Goal: Task Accomplishment & Management: Use online tool/utility

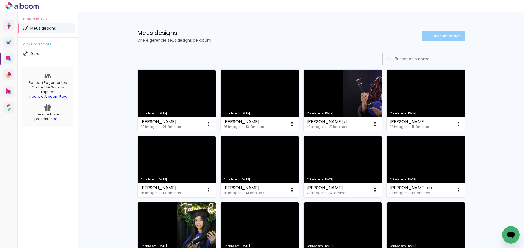
click at [438, 39] on paper-button "Criar um design" at bounding box center [442, 36] width 43 height 10
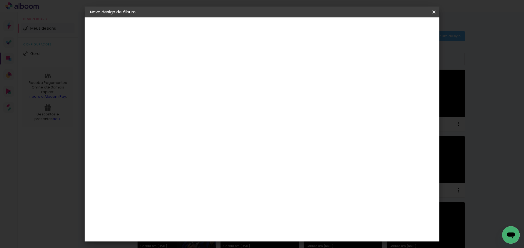
click at [195, 65] on div at bounding box center [179, 73] width 31 height 41
click at [179, 72] on input at bounding box center [179, 73] width 0 height 8
type input "[PERSON_NAME]"
type paper-input "[PERSON_NAME]"
click at [0, 0] on slot "Avançar" at bounding box center [0, 0] width 0 height 0
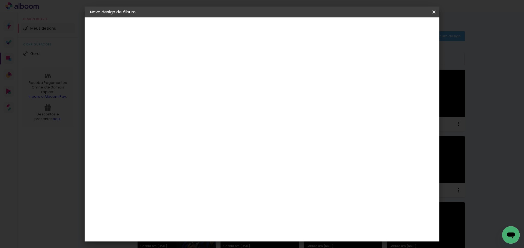
click at [281, 76] on div at bounding box center [255, 73] width 52 height 7
click at [0, 0] on slot "Tamanho Livre" at bounding box center [0, 0] width 0 height 0
click at [0, 0] on slot "Avançar" at bounding box center [0, 0] width 0 height 0
drag, startPoint x: 298, startPoint y: 226, endPoint x: 264, endPoint y: 224, distance: 34.4
click at [264, 224] on div "cm" at bounding box center [295, 227] width 214 height 19
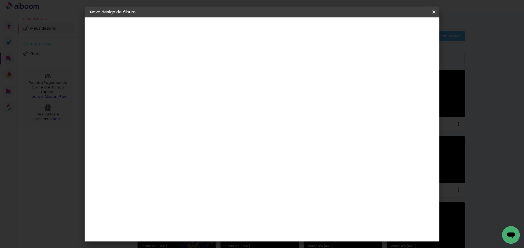
scroll to position [41, 0]
type input "70"
type paper-input "70"
drag, startPoint x: 169, startPoint y: 148, endPoint x: 149, endPoint y: 147, distance: 20.2
click at [149, 17] on quentale-album-spec "Iniciar design Iniciar design" at bounding box center [262, 17] width 355 height 0
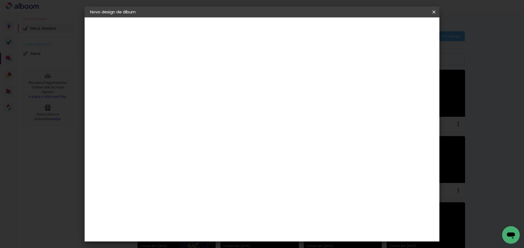
drag, startPoint x: 169, startPoint y: 148, endPoint x: 160, endPoint y: 145, distance: 9.9
click at [160, 145] on input "30" at bounding box center [162, 147] width 14 height 8
type input "26"
type paper-input "26"
click at [405, 33] on paper-button "Iniciar design" at bounding box center [387, 28] width 36 height 9
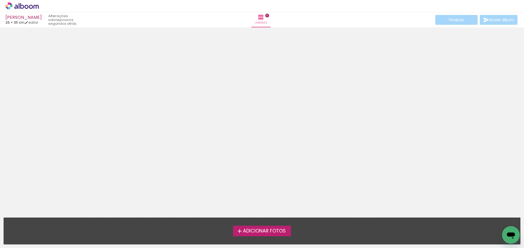
click at [250, 229] on span "Adicionar Fotos" at bounding box center [264, 231] width 43 height 5
click at [0, 0] on input "file" at bounding box center [0, 0] width 0 height 0
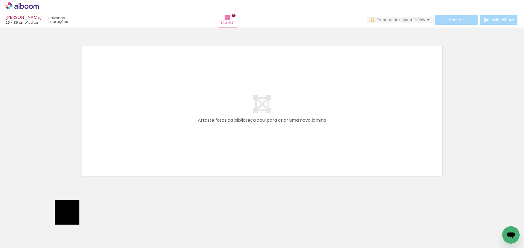
drag, startPoint x: 63, startPoint y: 231, endPoint x: 130, endPoint y: 122, distance: 128.4
click at [143, 110] on quentale-workspace at bounding box center [262, 124] width 524 height 248
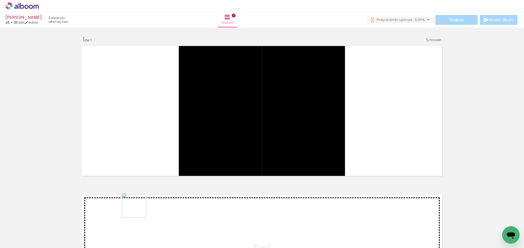
drag, startPoint x: 92, startPoint y: 234, endPoint x: 262, endPoint y: 154, distance: 187.9
click at [262, 154] on quentale-workspace at bounding box center [262, 124] width 524 height 248
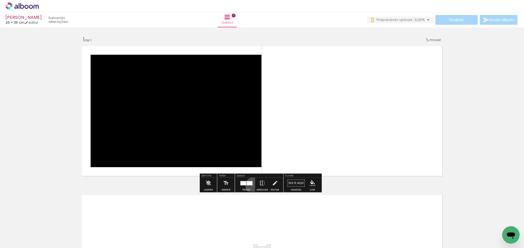
click at [252, 185] on div at bounding box center [246, 183] width 15 height 11
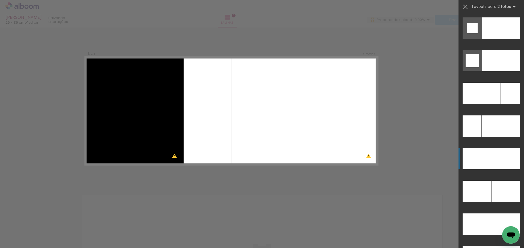
scroll to position [2422, 0]
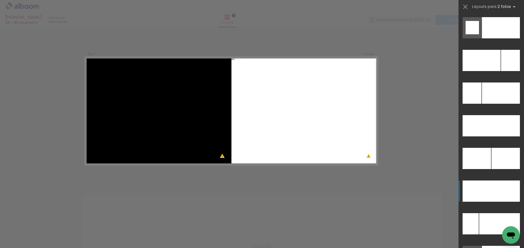
click at [502, 186] on div at bounding box center [505, 191] width 29 height 21
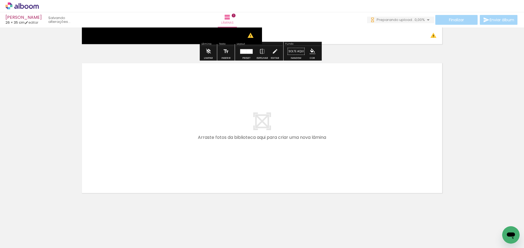
scroll to position [133, 0]
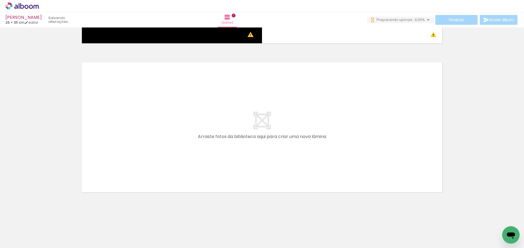
drag, startPoint x: 115, startPoint y: 235, endPoint x: 113, endPoint y: 163, distance: 72.0
click at [113, 163] on quentale-workspace at bounding box center [262, 124] width 524 height 248
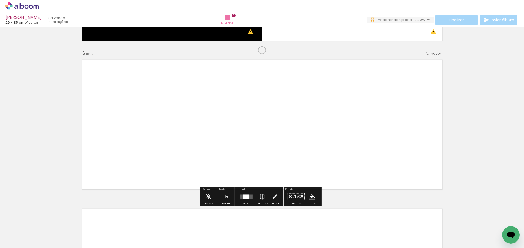
scroll to position [139, 0]
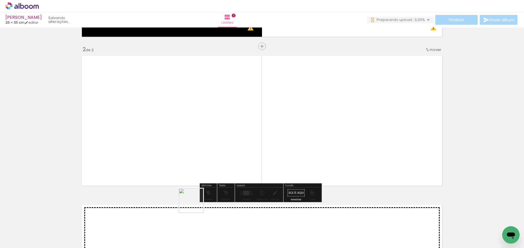
drag, startPoint x: 148, startPoint y: 232, endPoint x: 314, endPoint y: 143, distance: 189.3
click at [326, 143] on quentale-workspace at bounding box center [262, 124] width 524 height 248
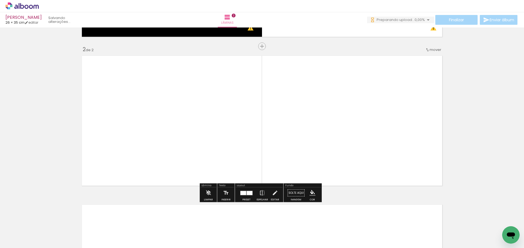
click at [245, 199] on div "Preset" at bounding box center [246, 200] width 8 height 2
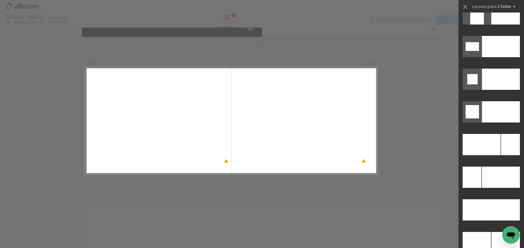
scroll to position [2416, 0]
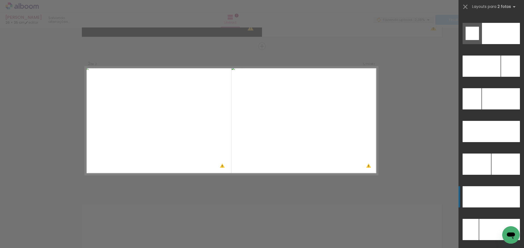
click at [491, 199] on div at bounding box center [505, 197] width 29 height 21
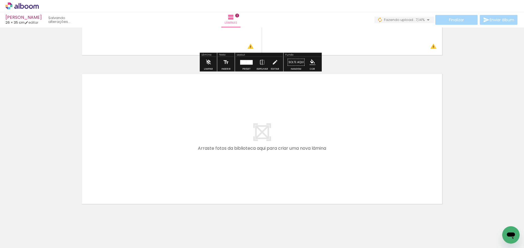
scroll to position [282, 0]
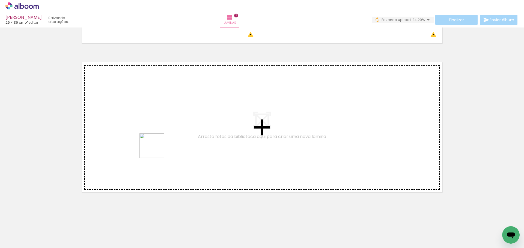
drag, startPoint x: 183, startPoint y: 232, endPoint x: 155, endPoint y: 146, distance: 90.3
click at [155, 146] on quentale-workspace at bounding box center [262, 124] width 524 height 248
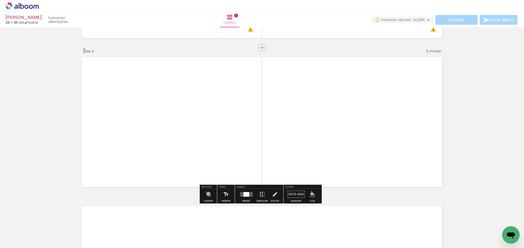
scroll to position [289, 0]
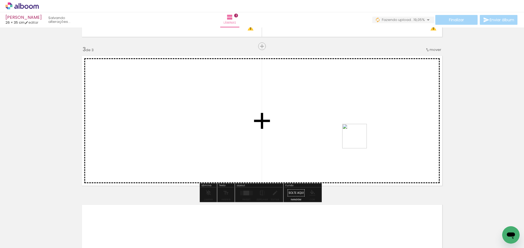
drag, startPoint x: 356, startPoint y: 142, endPoint x: 390, endPoint y: 115, distance: 43.9
click at [390, 115] on quentale-workspace at bounding box center [262, 124] width 524 height 248
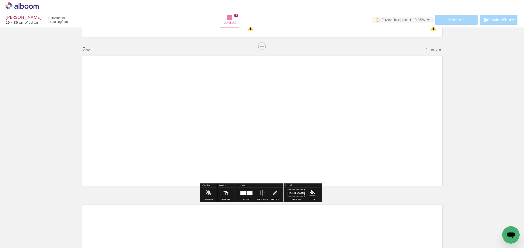
click at [248, 195] on div at bounding box center [250, 193] width 6 height 4
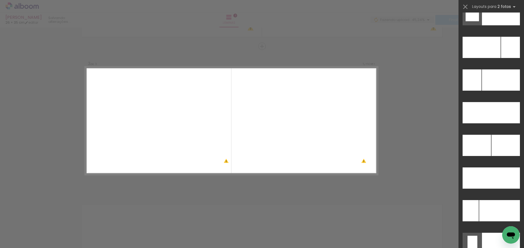
scroll to position [2446, 0]
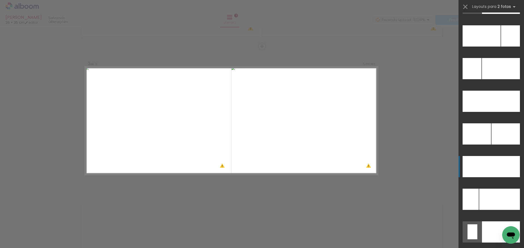
click at [498, 174] on div at bounding box center [505, 166] width 29 height 21
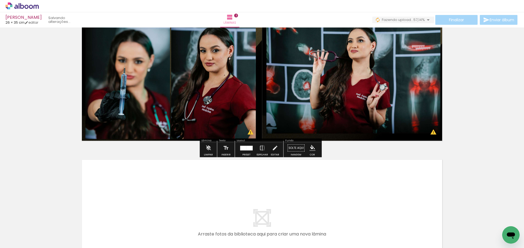
scroll to position [431, 0]
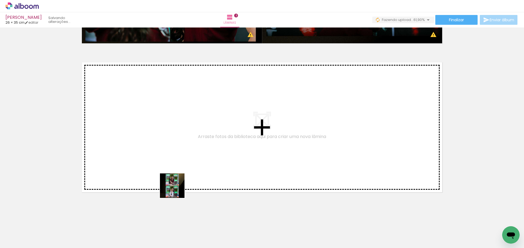
drag, startPoint x: 249, startPoint y: 235, endPoint x: 263, endPoint y: 241, distance: 15.8
click at [138, 154] on quentale-workspace at bounding box center [262, 124] width 524 height 248
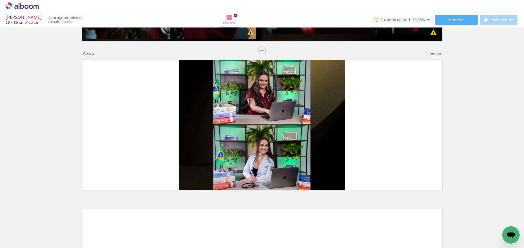
scroll to position [438, 0]
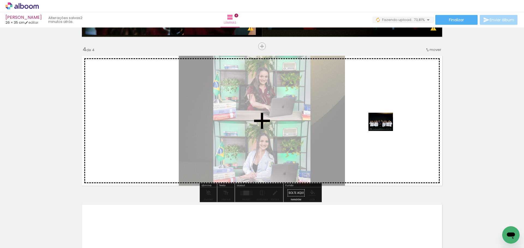
drag, startPoint x: 279, startPoint y: 230, endPoint x: 385, endPoint y: 129, distance: 146.1
click at [385, 129] on quentale-workspace at bounding box center [262, 124] width 524 height 248
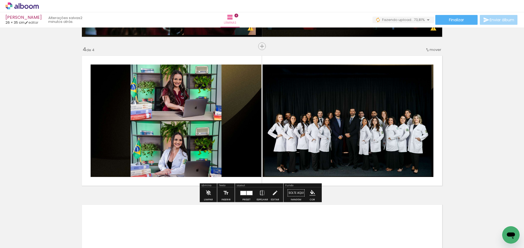
click at [247, 194] on div at bounding box center [250, 193] width 6 height 4
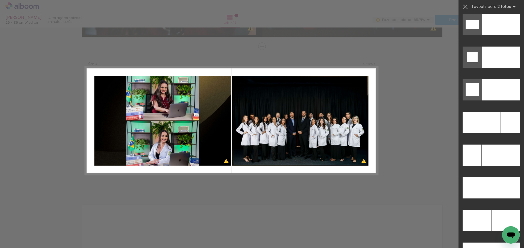
scroll to position [2397, 0]
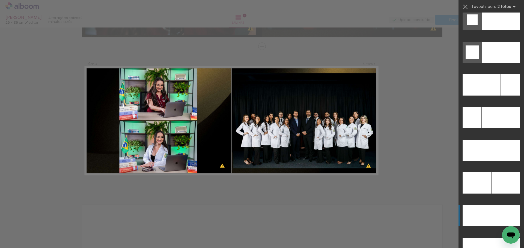
click at [498, 223] on div at bounding box center [505, 215] width 29 height 21
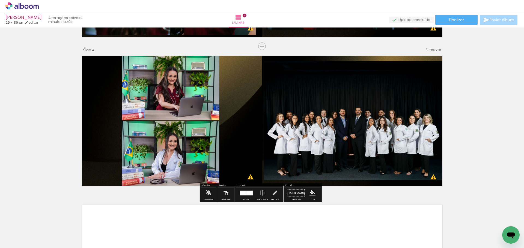
scroll to position [580, 0]
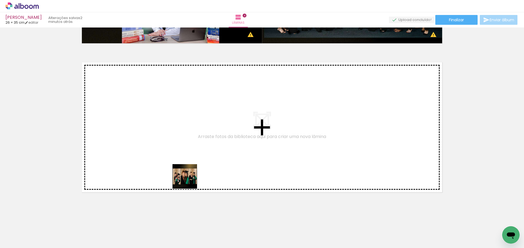
drag, startPoint x: 300, startPoint y: 232, endPoint x: 288, endPoint y: 239, distance: 13.7
click at [189, 171] on quentale-workspace at bounding box center [262, 124] width 524 height 248
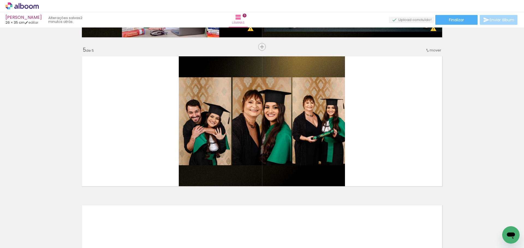
scroll to position [587, 0]
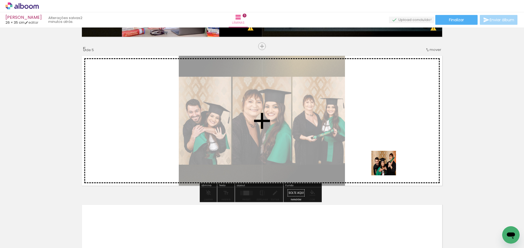
drag, startPoint x: 334, startPoint y: 233, endPoint x: 395, endPoint y: 147, distance: 105.1
click at [395, 147] on quentale-workspace at bounding box center [262, 124] width 524 height 248
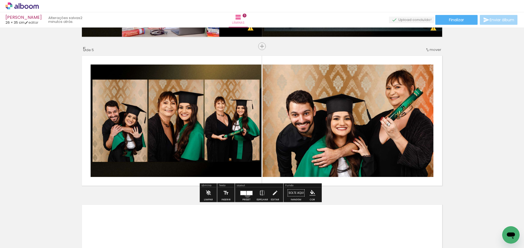
drag, startPoint x: 246, startPoint y: 195, endPoint x: 251, endPoint y: 191, distance: 7.0
click at [247, 195] on div at bounding box center [250, 193] width 6 height 4
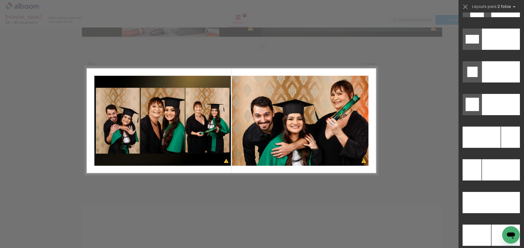
scroll to position [2435, 0]
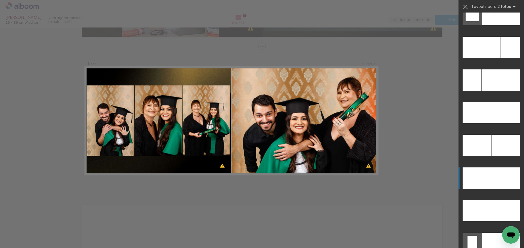
click at [505, 177] on div at bounding box center [505, 178] width 29 height 21
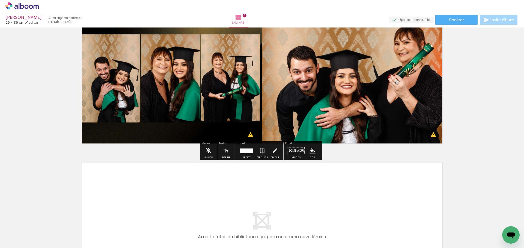
scroll to position [730, 0]
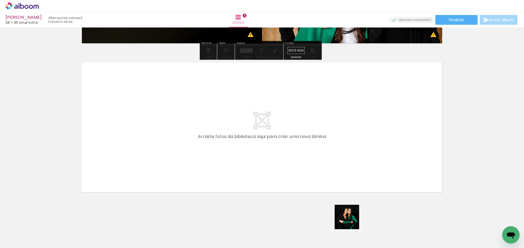
drag, startPoint x: 369, startPoint y: 235, endPoint x: 381, endPoint y: 246, distance: 15.8
click at [220, 138] on quentale-workspace at bounding box center [262, 124] width 524 height 248
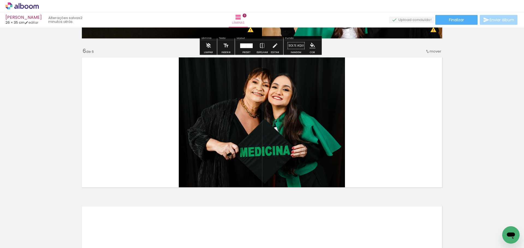
scroll to position [736, 0]
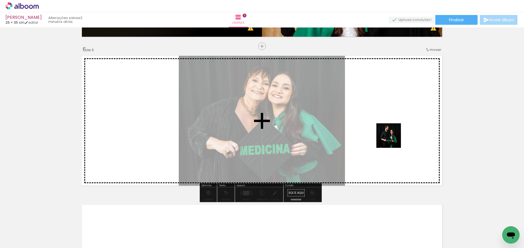
drag, startPoint x: 398, startPoint y: 230, endPoint x: 391, endPoint y: 137, distance: 93.6
click at [391, 137] on quentale-workspace at bounding box center [262, 124] width 524 height 248
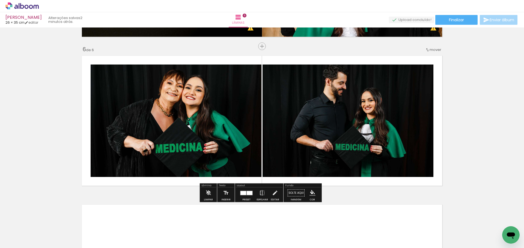
click at [247, 192] on div at bounding box center [250, 193] width 6 height 4
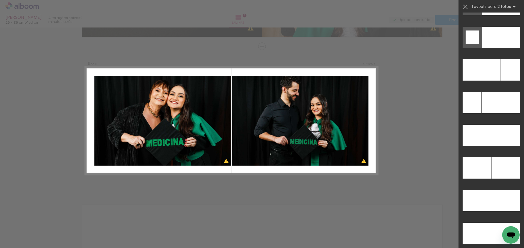
scroll to position [2423, 0]
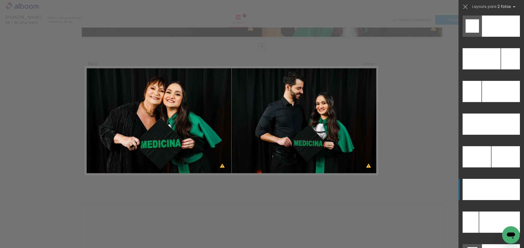
click at [499, 190] on div at bounding box center [505, 189] width 29 height 21
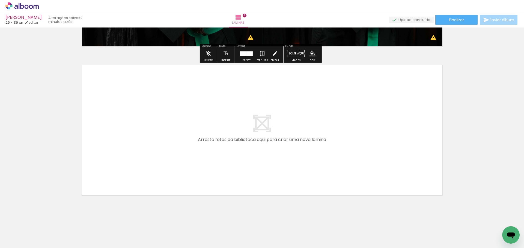
scroll to position [879, 0]
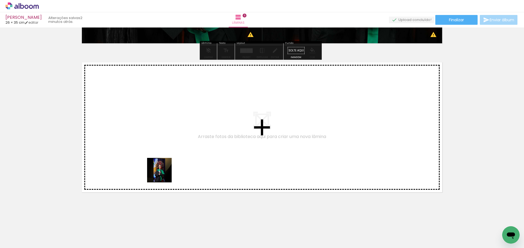
drag, startPoint x: 418, startPoint y: 237, endPoint x: 163, endPoint y: 175, distance: 262.6
click at [163, 175] on quentale-workspace at bounding box center [262, 124] width 524 height 248
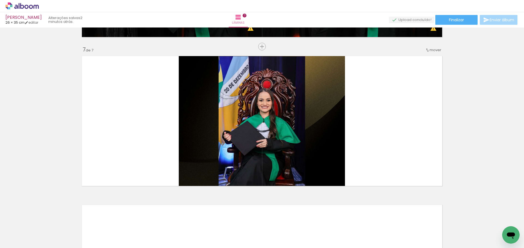
scroll to position [885, 0]
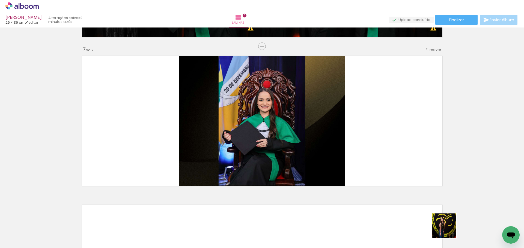
drag, startPoint x: 447, startPoint y: 231, endPoint x: 405, endPoint y: 178, distance: 68.0
click at [405, 178] on quentale-workspace at bounding box center [262, 124] width 524 height 248
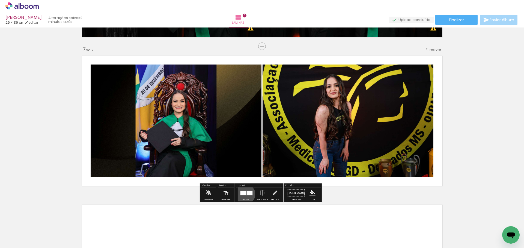
drag, startPoint x: 244, startPoint y: 194, endPoint x: 465, endPoint y: 97, distance: 241.1
click at [0, 0] on slot at bounding box center [0, 0] width 0 height 0
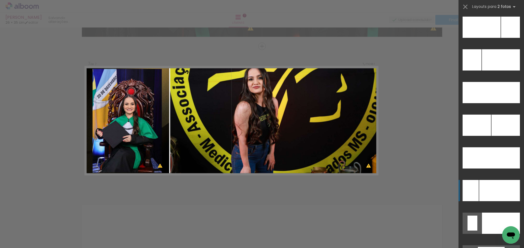
scroll to position [2465, 0]
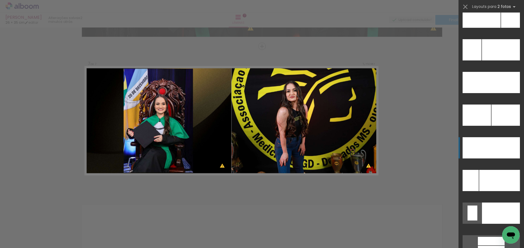
click at [496, 149] on div at bounding box center [505, 147] width 29 height 21
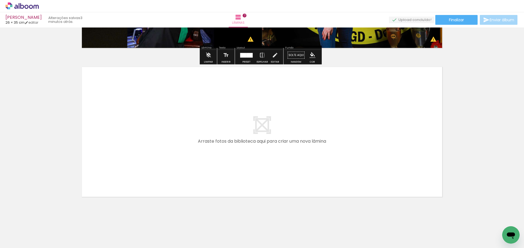
scroll to position [1028, 0]
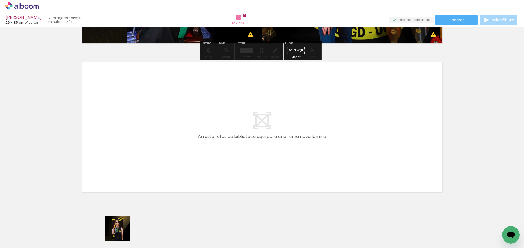
drag, startPoint x: 121, startPoint y: 235, endPoint x: 154, endPoint y: 163, distance: 79.6
click at [154, 163] on quentale-workspace at bounding box center [262, 124] width 524 height 248
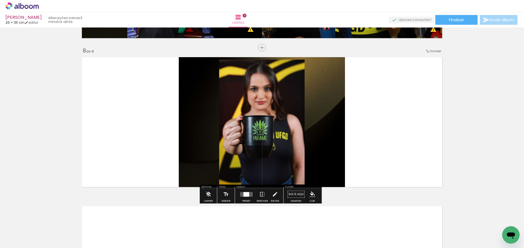
scroll to position [1035, 0]
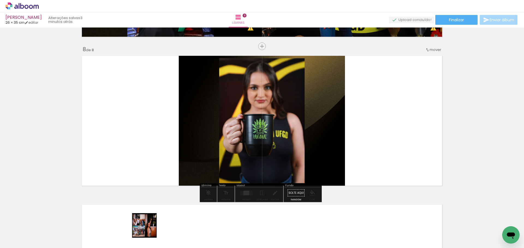
drag, startPoint x: 147, startPoint y: 229, endPoint x: 372, endPoint y: 109, distance: 255.1
click at [372, 109] on quentale-workspace at bounding box center [262, 124] width 524 height 248
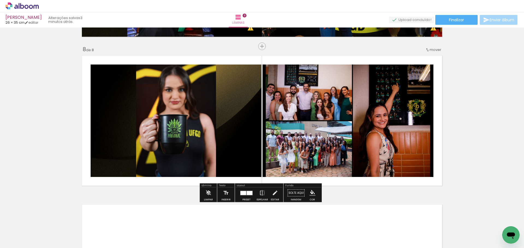
drag, startPoint x: 244, startPoint y: 196, endPoint x: 257, endPoint y: 184, distance: 17.7
click at [246, 196] on div at bounding box center [246, 193] width 15 height 11
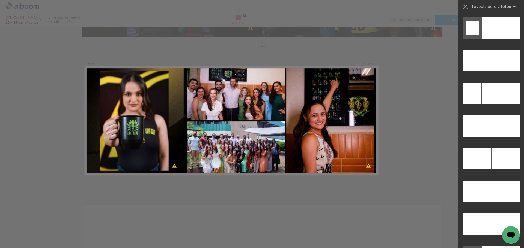
scroll to position [2422, 0]
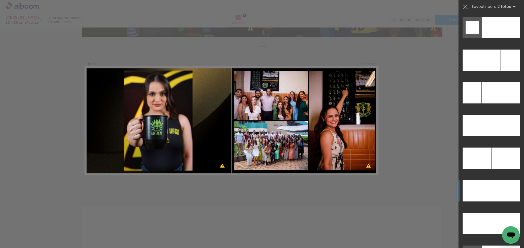
click at [495, 191] on div at bounding box center [505, 191] width 29 height 21
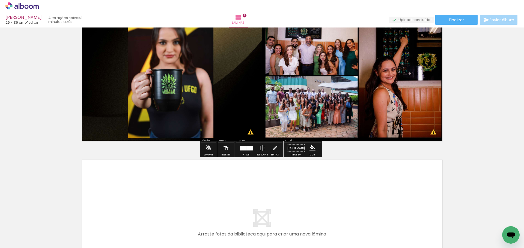
scroll to position [1177, 0]
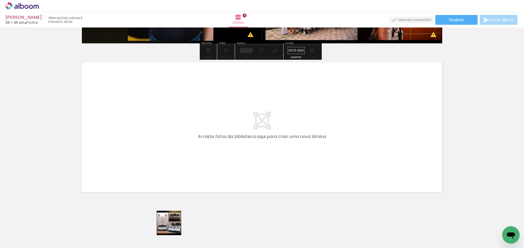
drag, startPoint x: 173, startPoint y: 227, endPoint x: 172, endPoint y: 217, distance: 10.4
click at [137, 170] on quentale-workspace at bounding box center [262, 124] width 524 height 248
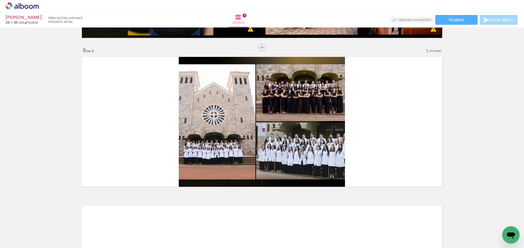
scroll to position [1184, 0]
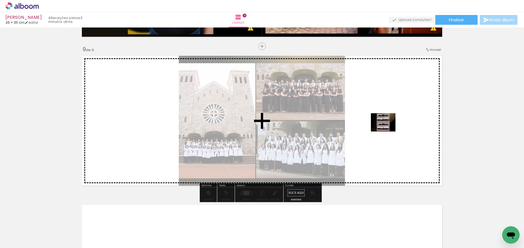
drag, startPoint x: 206, startPoint y: 233, endPoint x: 387, endPoint y: 130, distance: 208.0
click at [387, 130] on quentale-workspace at bounding box center [262, 124] width 524 height 248
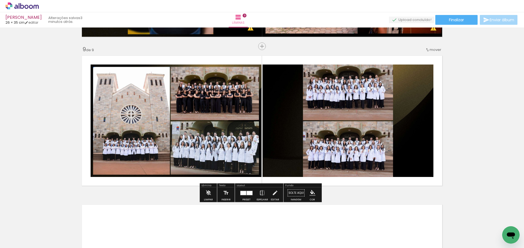
click at [244, 195] on div at bounding box center [243, 193] width 6 height 4
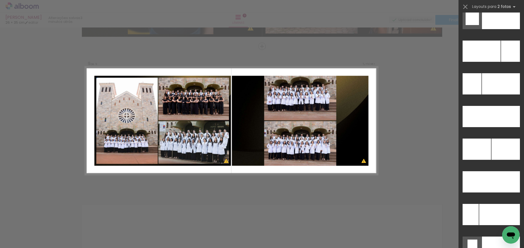
scroll to position [2453, 0]
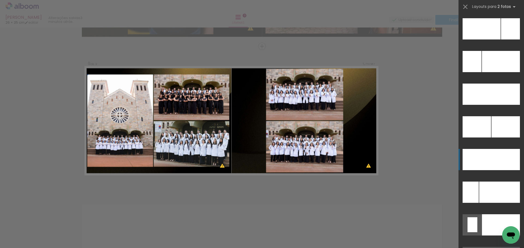
click at [495, 163] on div at bounding box center [505, 159] width 29 height 21
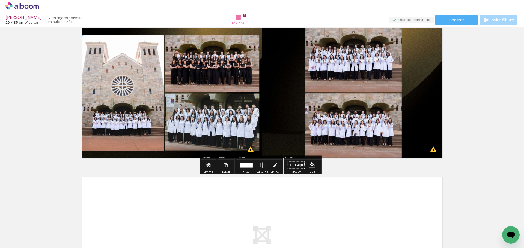
scroll to position [1326, 0]
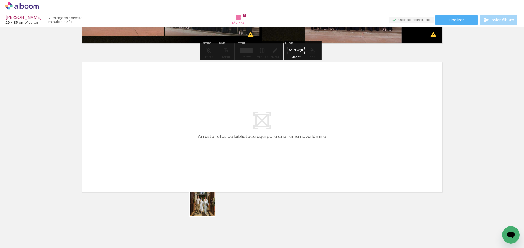
drag, startPoint x: 231, startPoint y: 238, endPoint x: 180, endPoint y: 208, distance: 59.0
click at [107, 135] on quentale-workspace at bounding box center [262, 124] width 524 height 248
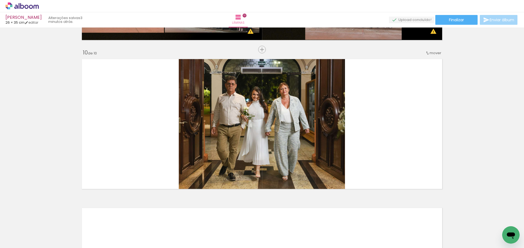
scroll to position [1333, 0]
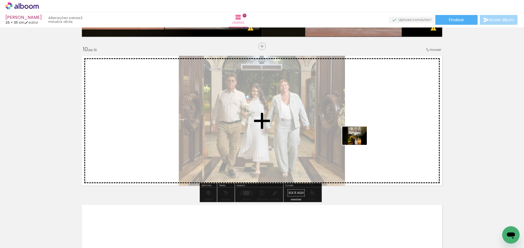
drag, startPoint x: 275, startPoint y: 235, endPoint x: 359, endPoint y: 141, distance: 125.0
click at [359, 141] on quentale-workspace at bounding box center [262, 124] width 524 height 248
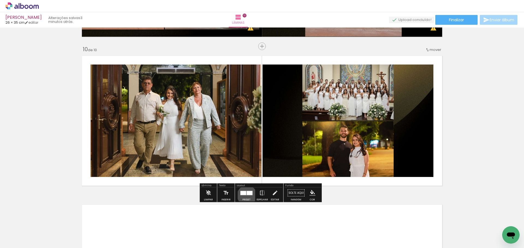
drag, startPoint x: 245, startPoint y: 196, endPoint x: 283, endPoint y: 170, distance: 45.9
click at [246, 196] on div at bounding box center [246, 193] width 15 height 11
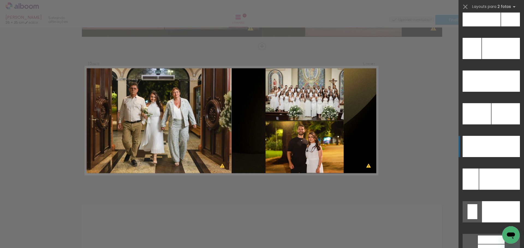
scroll to position [2467, 0]
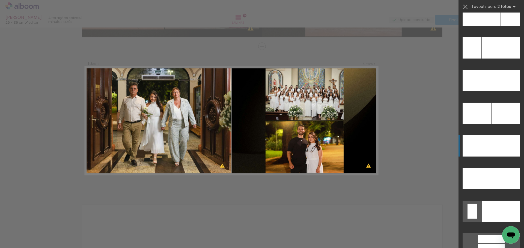
click at [501, 146] on div at bounding box center [505, 146] width 29 height 21
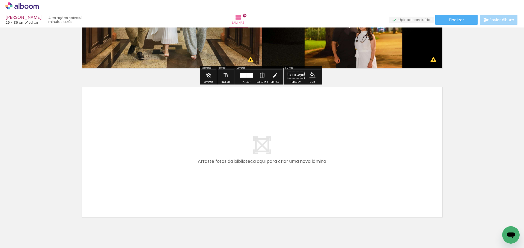
scroll to position [1476, 0]
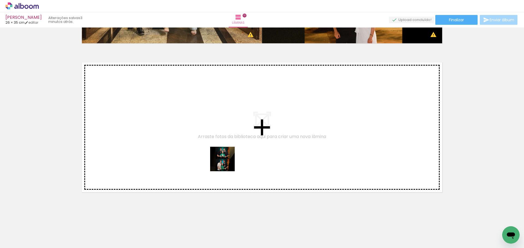
drag, startPoint x: 307, startPoint y: 232, endPoint x: 259, endPoint y: 193, distance: 62.0
click at [223, 162] on quentale-workspace at bounding box center [262, 124] width 524 height 248
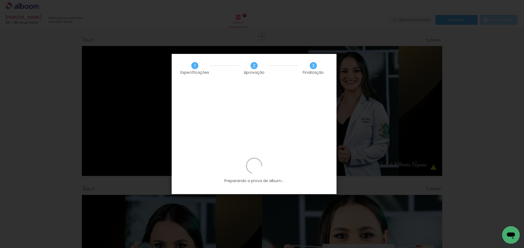
scroll to position [0, 806]
drag, startPoint x: 321, startPoint y: 74, endPoint x: 246, endPoint y: 73, distance: 75.0
click at [246, 73] on div "1 Especificações 2 Aprovação 3 Finalização" at bounding box center [254, 68] width 165 height 29
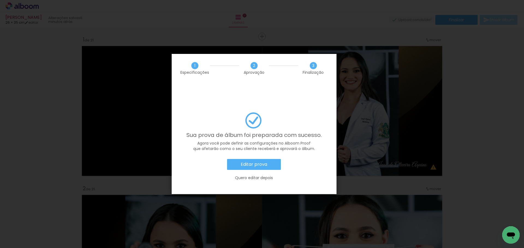
click at [0, 0] on slot "Editar prova" at bounding box center [0, 0] width 0 height 0
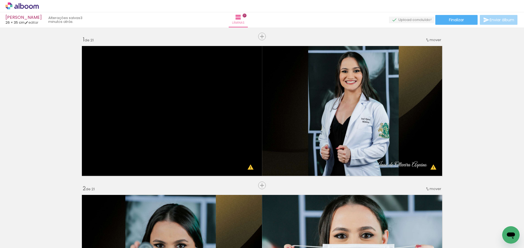
scroll to position [0, 806]
click at [38, 9] on icon at bounding box center [21, 5] width 33 height 7
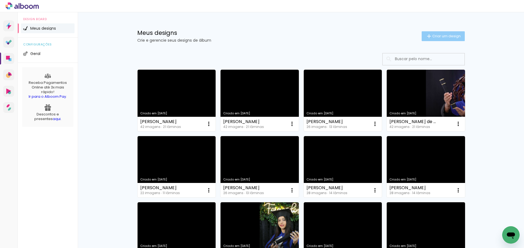
click at [440, 35] on span "Criar um design" at bounding box center [446, 36] width 28 height 4
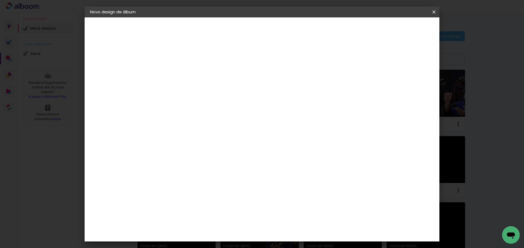
click at [179, 71] on input at bounding box center [179, 73] width 0 height 8
type input "[PERSON_NAME] 20x20"
type paper-input "[PERSON_NAME] 20x20"
click at [0, 0] on slot "Avançar" at bounding box center [0, 0] width 0 height 0
click at [281, 87] on paper-item "Tamanho Livre" at bounding box center [255, 83] width 52 height 12
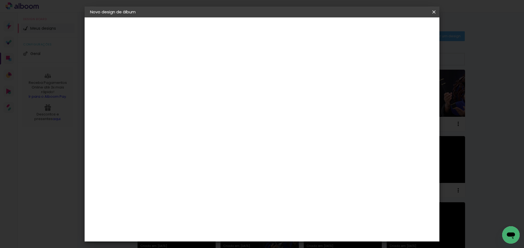
click at [281, 26] on paper-button "Avançar" at bounding box center [267, 28] width 27 height 9
drag, startPoint x: 299, startPoint y: 228, endPoint x: 279, endPoint y: 226, distance: 20.6
click at [279, 226] on div "cm" at bounding box center [295, 227] width 214 height 19
drag, startPoint x: 298, startPoint y: 226, endPoint x: 287, endPoint y: 224, distance: 10.8
click at [287, 224] on input "60" at bounding box center [292, 227] width 14 height 8
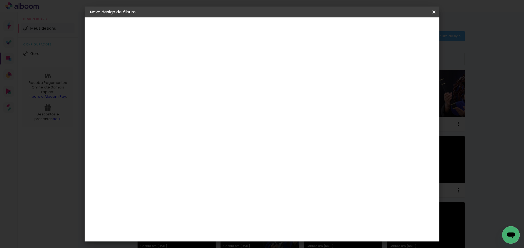
scroll to position [90, 0]
type input "40"
type paper-input "40"
drag, startPoint x: 167, startPoint y: 133, endPoint x: 149, endPoint y: 126, distance: 19.4
click at [149, 17] on quentale-album-spec "Iniciar design Iniciar design" at bounding box center [262, 17] width 355 height 0
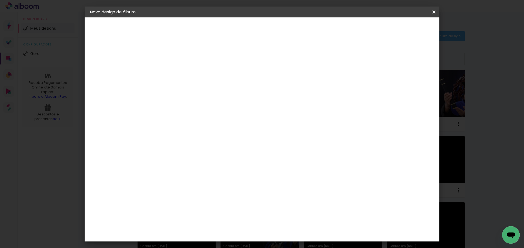
drag, startPoint x: 169, startPoint y: 133, endPoint x: 158, endPoint y: 133, distance: 11.2
click at [158, 133] on div "30" at bounding box center [165, 133] width 21 height 8
type paper-input "30"
drag, startPoint x: 169, startPoint y: 130, endPoint x: 161, endPoint y: 130, distance: 7.4
click at [161, 130] on input "30" at bounding box center [162, 133] width 14 height 8
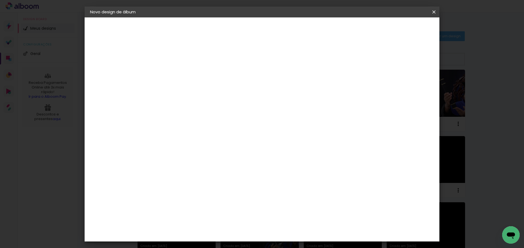
scroll to position [52, 0]
type input "20"
type paper-input "20"
click at [405, 33] on paper-button "Iniciar design" at bounding box center [387, 28] width 36 height 9
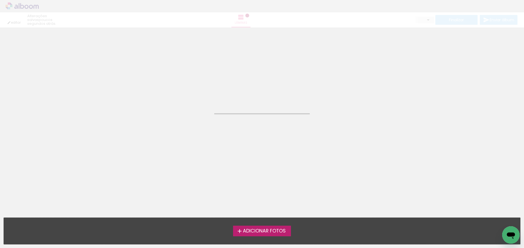
click at [265, 230] on span "Adicionar Fotos" at bounding box center [264, 231] width 43 height 5
click at [0, 0] on input "file" at bounding box center [0, 0] width 0 height 0
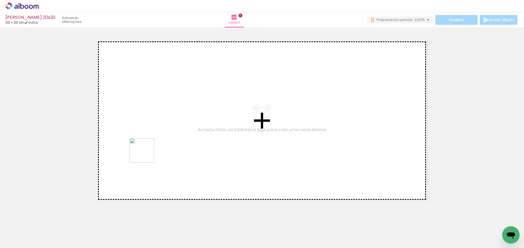
drag, startPoint x: 59, startPoint y: 238, endPoint x: 118, endPoint y: 181, distance: 82.2
click at [143, 154] on quentale-workspace at bounding box center [262, 124] width 524 height 248
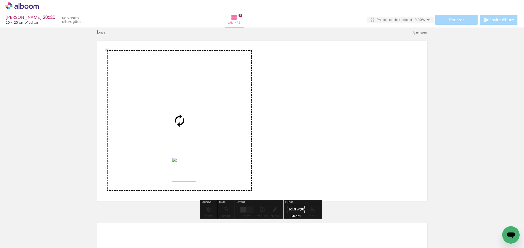
drag, startPoint x: 131, startPoint y: 203, endPoint x: 248, endPoint y: 142, distance: 131.4
click at [247, 143] on quentale-workspace at bounding box center [262, 124] width 524 height 248
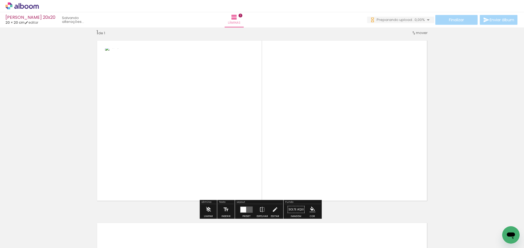
click at [245, 208] on quentale-layouter at bounding box center [246, 210] width 13 height 6
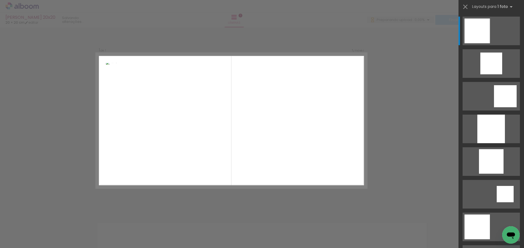
click at [39, 154] on div "Confirmar Cancelar" at bounding box center [262, 209] width 524 height 379
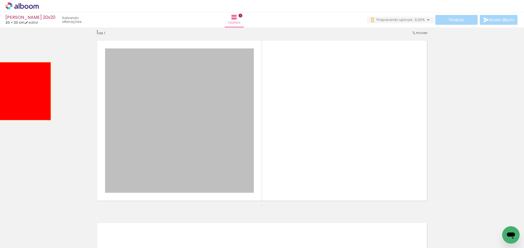
drag, startPoint x: 204, startPoint y: 119, endPoint x: 19, endPoint y: 91, distance: 187.2
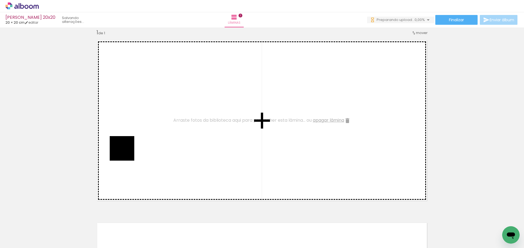
drag, startPoint x: 63, startPoint y: 235, endPoint x: 126, endPoint y: 153, distance: 103.7
click at [126, 153] on quentale-workspace at bounding box center [262, 124] width 524 height 248
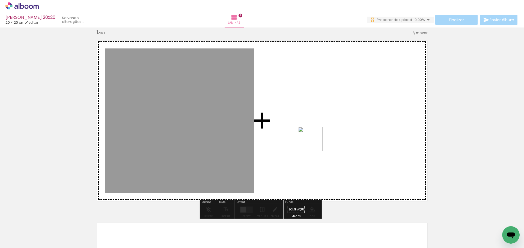
drag, startPoint x: 97, startPoint y: 234, endPoint x: 314, endPoint y: 143, distance: 235.6
click at [314, 143] on quentale-workspace at bounding box center [262, 124] width 524 height 248
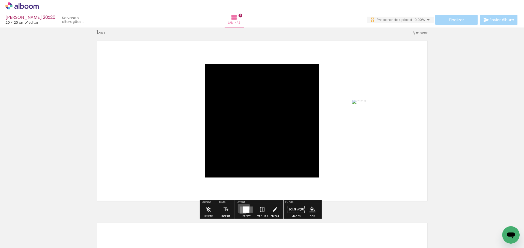
click at [242, 208] on quentale-layouter at bounding box center [246, 210] width 13 height 6
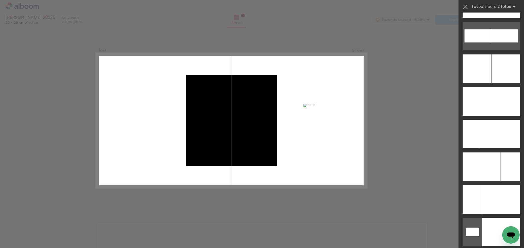
scroll to position [2465, 0]
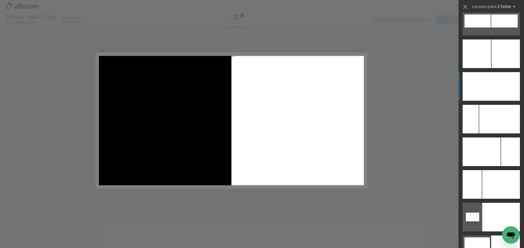
click at [503, 82] on div at bounding box center [505, 86] width 29 height 29
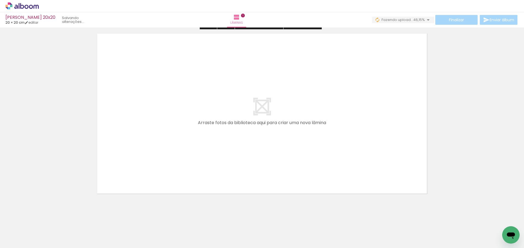
scroll to position [198, 0]
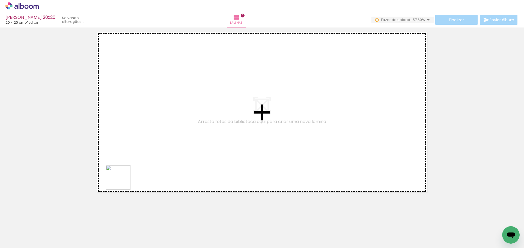
drag, startPoint x: 122, startPoint y: 233, endPoint x: 121, endPoint y: 152, distance: 81.0
click at [121, 152] on quentale-workspace at bounding box center [262, 124] width 524 height 248
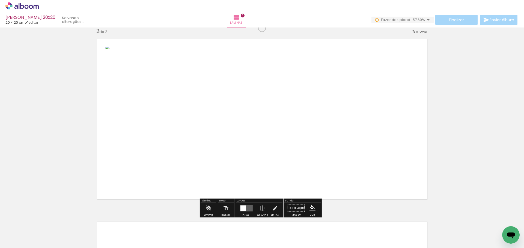
scroll to position [190, 0]
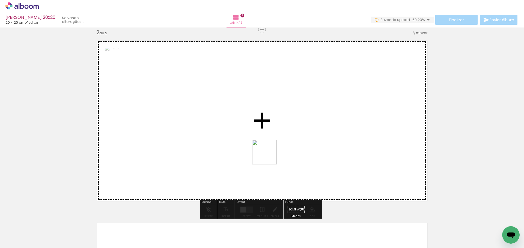
drag, startPoint x: 152, startPoint y: 235, endPoint x: 256, endPoint y: 167, distance: 124.5
click at [268, 154] on quentale-workspace at bounding box center [262, 124] width 524 height 248
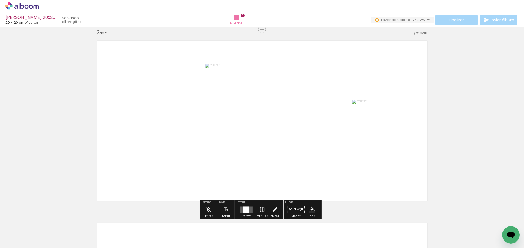
click at [240, 209] on quentale-layouter at bounding box center [246, 210] width 13 height 6
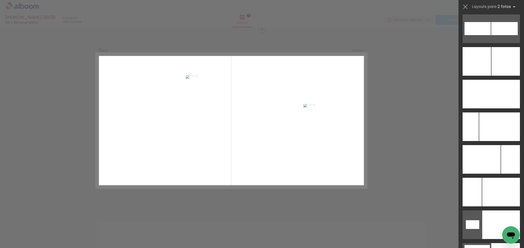
scroll to position [2499, 0]
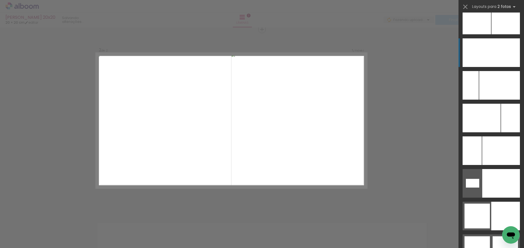
click at [498, 56] on div at bounding box center [505, 52] width 29 height 29
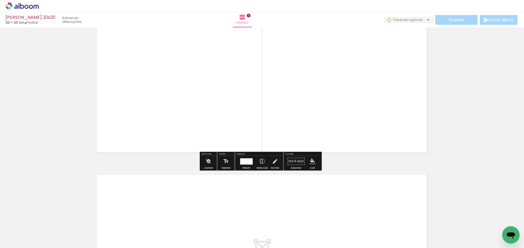
scroll to position [381, 0]
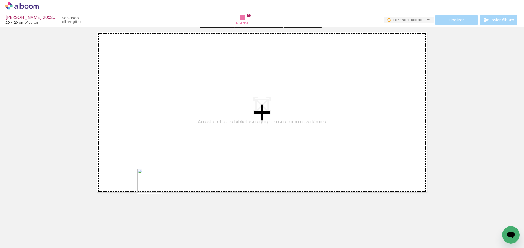
drag, startPoint x: 182, startPoint y: 237, endPoint x: 154, endPoint y: 185, distance: 59.6
click at [154, 185] on quentale-workspace at bounding box center [262, 124] width 524 height 248
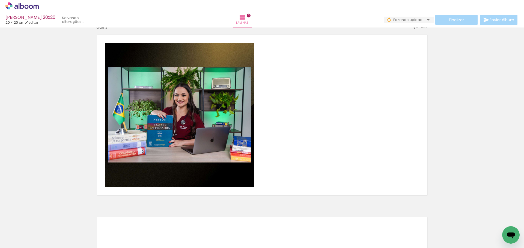
scroll to position [373, 0]
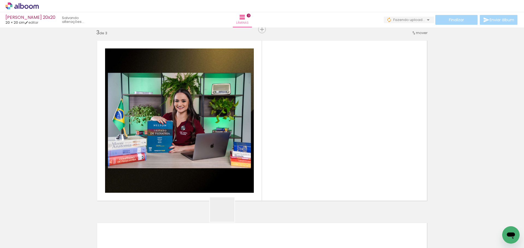
drag, startPoint x: 226, startPoint y: 214, endPoint x: 283, endPoint y: 153, distance: 83.9
click at [283, 153] on quentale-workspace at bounding box center [262, 124] width 524 height 248
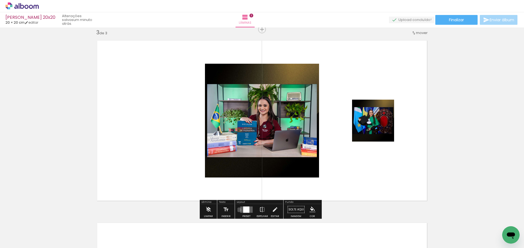
click at [239, 210] on div at bounding box center [246, 210] width 15 height 11
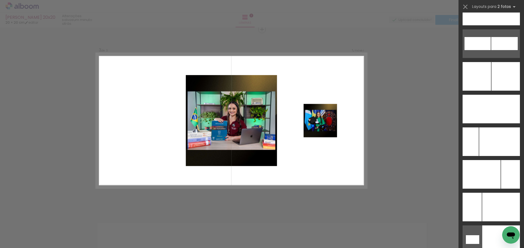
scroll to position [2464, 0]
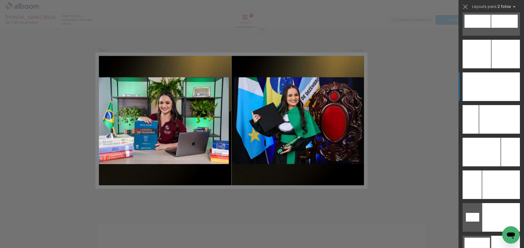
click at [503, 84] on div at bounding box center [505, 87] width 29 height 29
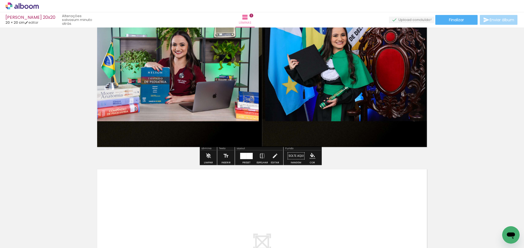
scroll to position [536, 0]
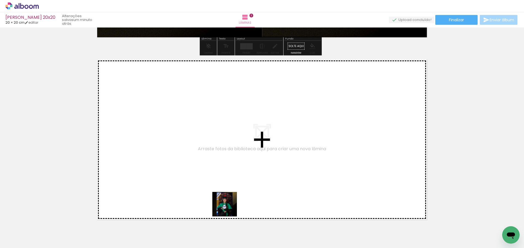
drag, startPoint x: 241, startPoint y: 240, endPoint x: 208, endPoint y: 177, distance: 70.4
click at [208, 177] on quentale-workspace at bounding box center [262, 124] width 524 height 248
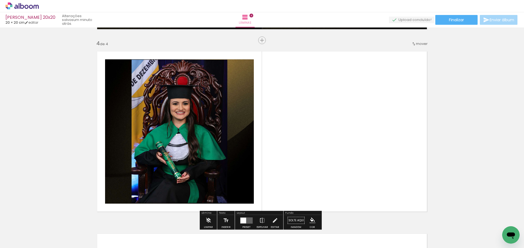
scroll to position [555, 0]
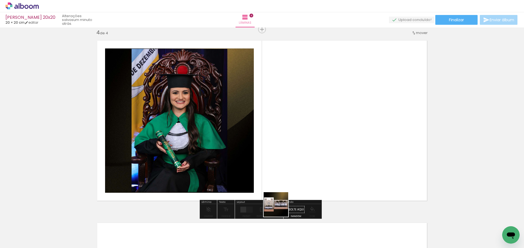
drag, startPoint x: 263, startPoint y: 236, endPoint x: 290, endPoint y: 170, distance: 71.2
click at [315, 146] on quentale-workspace at bounding box center [262, 124] width 524 height 248
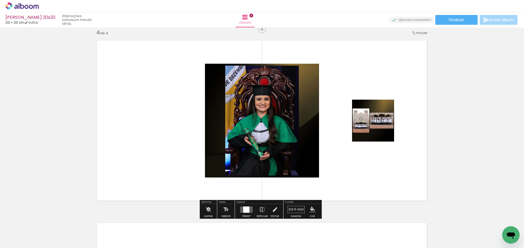
click at [245, 216] on quentale-thumb at bounding box center [238, 229] width 31 height 31
click at [246, 211] on div at bounding box center [246, 210] width 6 height 6
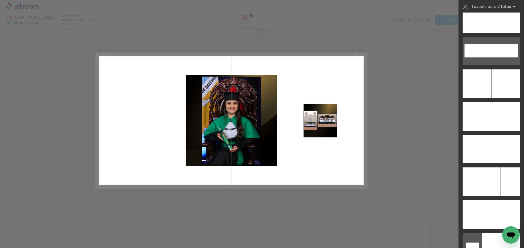
scroll to position [2446, 0]
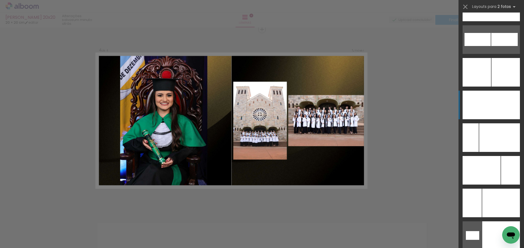
click at [502, 105] on div at bounding box center [505, 105] width 29 height 29
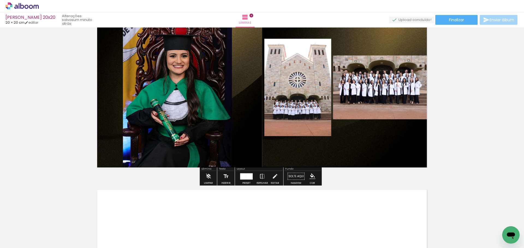
scroll to position [746, 0]
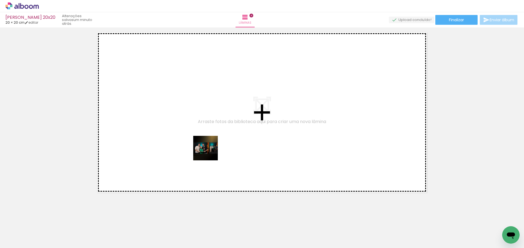
drag, startPoint x: 302, startPoint y: 241, endPoint x: 209, endPoint y: 152, distance: 127.7
click at [209, 152] on quentale-workspace at bounding box center [262, 124] width 524 height 248
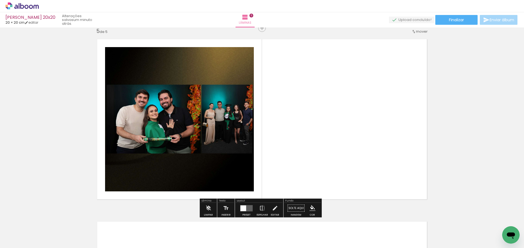
scroll to position [738, 0]
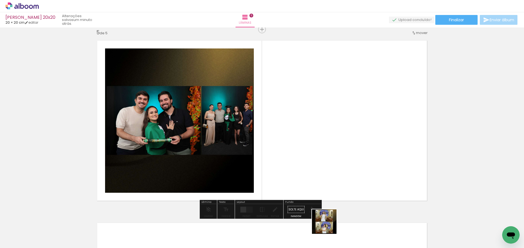
drag, startPoint x: 328, startPoint y: 226, endPoint x: 325, endPoint y: 130, distance: 96.1
click at [345, 122] on quentale-workspace at bounding box center [262, 124] width 524 height 248
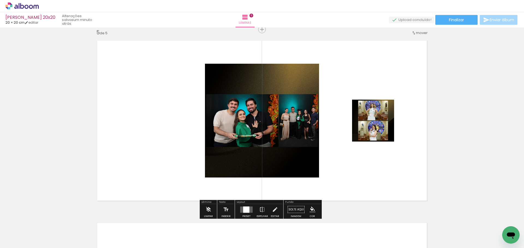
click at [248, 214] on div at bounding box center [246, 210] width 15 height 11
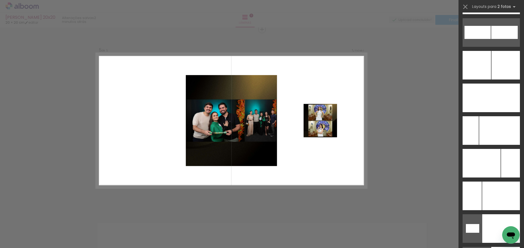
scroll to position [2464, 0]
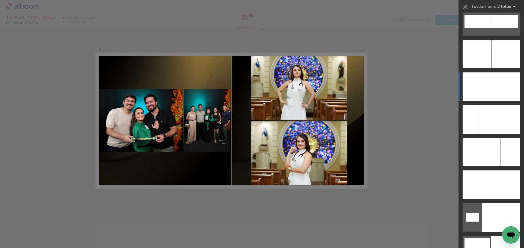
drag, startPoint x: 507, startPoint y: 79, endPoint x: 505, endPoint y: 82, distance: 3.0
click at [507, 80] on div at bounding box center [505, 87] width 29 height 29
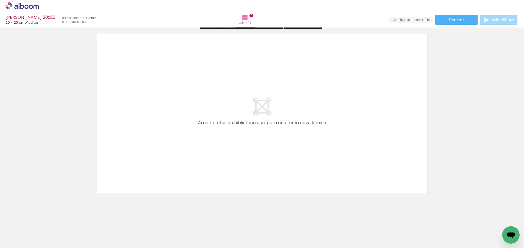
scroll to position [929, 0]
drag, startPoint x: 358, startPoint y: 240, endPoint x: 310, endPoint y: 204, distance: 60.0
click at [197, 110] on quentale-workspace at bounding box center [262, 124] width 524 height 248
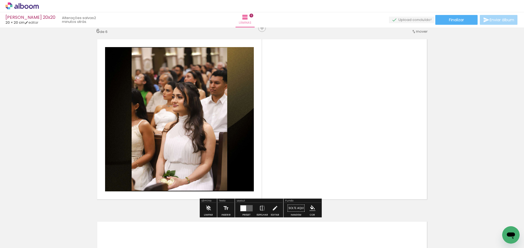
scroll to position [921, 0]
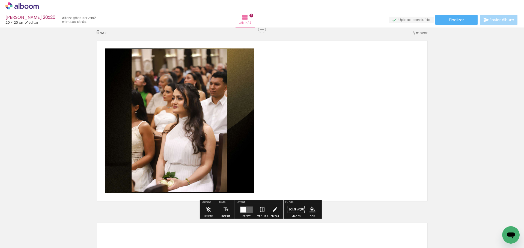
drag, startPoint x: 387, startPoint y: 214, endPoint x: 331, endPoint y: 140, distance: 92.6
click at [337, 99] on quentale-workspace at bounding box center [262, 124] width 524 height 248
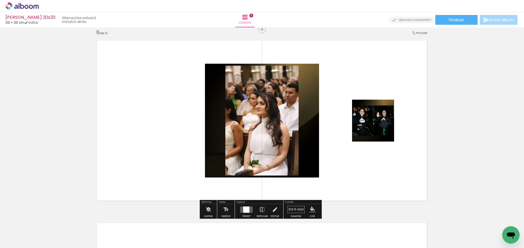
click at [252, 211] on div at bounding box center [246, 210] width 15 height 11
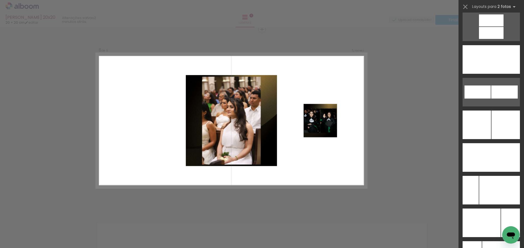
scroll to position [2405, 0]
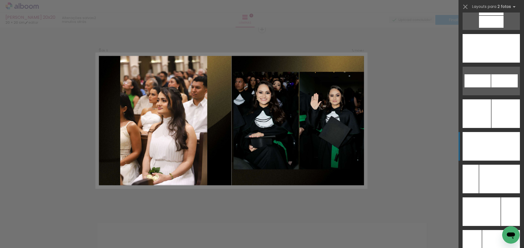
click at [506, 152] on div at bounding box center [505, 146] width 29 height 29
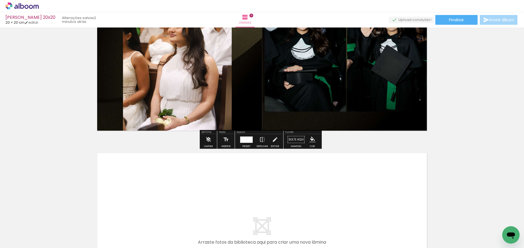
scroll to position [1085, 0]
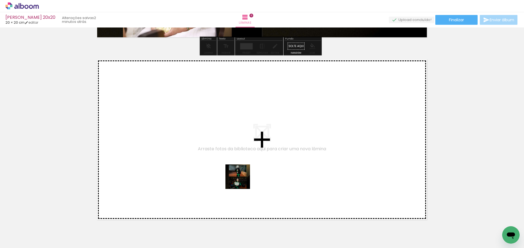
drag, startPoint x: 430, startPoint y: 238, endPoint x: 238, endPoint y: 179, distance: 201.0
click at [238, 179] on quentale-workspace at bounding box center [262, 124] width 524 height 248
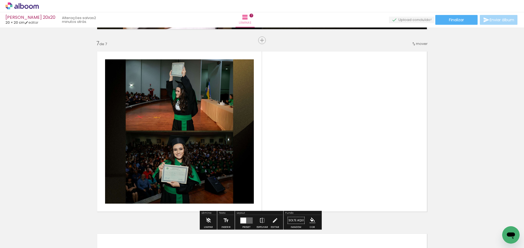
scroll to position [1104, 0]
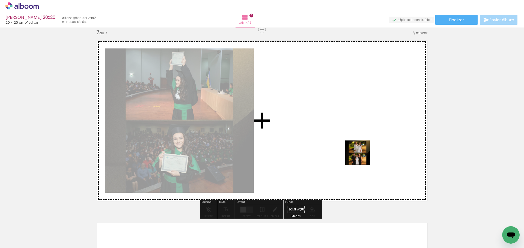
drag, startPoint x: 452, startPoint y: 235, endPoint x: 358, endPoint y: 157, distance: 122.0
click at [361, 155] on quentale-workspace at bounding box center [262, 124] width 524 height 248
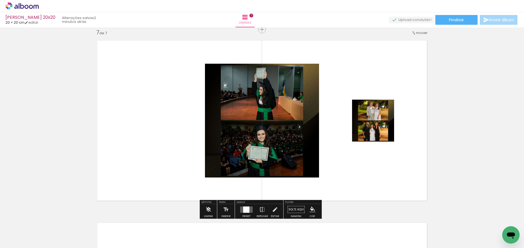
drag, startPoint x: 247, startPoint y: 212, endPoint x: 360, endPoint y: 168, distance: 121.1
click at [248, 211] on div at bounding box center [246, 210] width 6 height 6
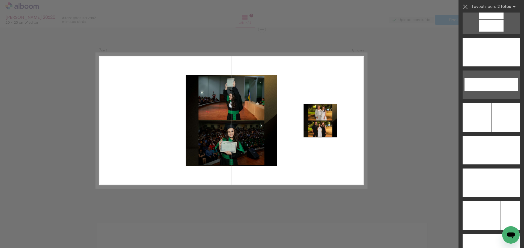
scroll to position [2412, 0]
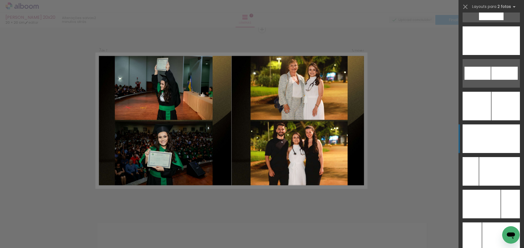
click at [508, 147] on div at bounding box center [505, 139] width 29 height 29
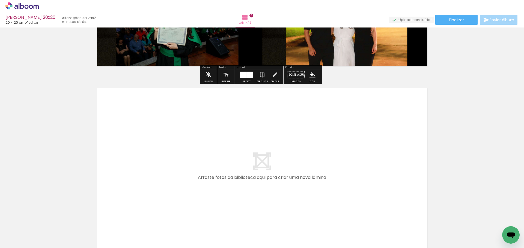
scroll to position [1295, 0]
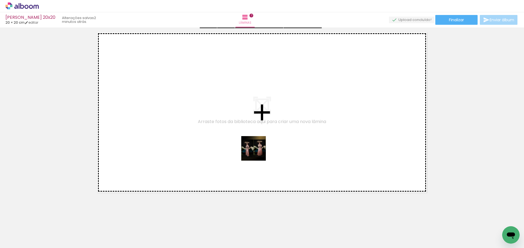
drag, startPoint x: 493, startPoint y: 241, endPoint x: 256, endPoint y: 152, distance: 253.2
click at [256, 152] on quentale-workspace at bounding box center [262, 124] width 524 height 248
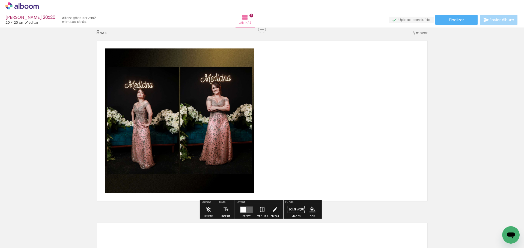
scroll to position [0, 151]
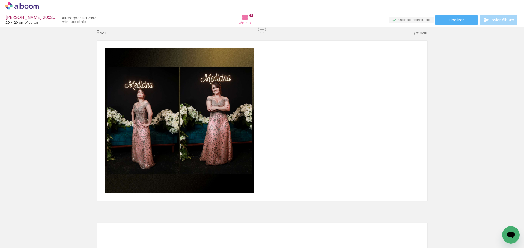
drag, startPoint x: 361, startPoint y: 236, endPoint x: 301, endPoint y: 172, distance: 88.0
click at [325, 144] on quentale-workspace at bounding box center [262, 124] width 524 height 248
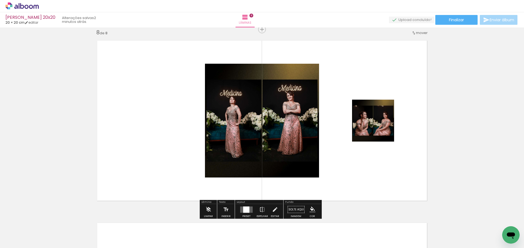
click at [251, 210] on quentale-layouter at bounding box center [246, 210] width 13 height 6
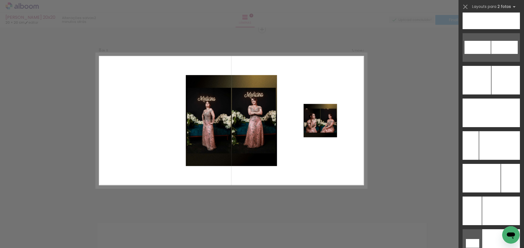
scroll to position [2427, 0]
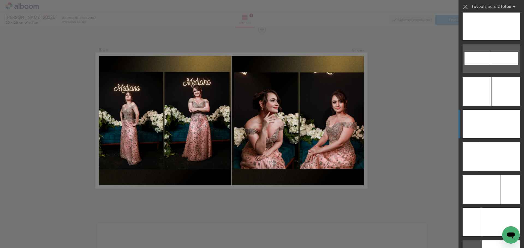
click at [505, 124] on div at bounding box center [505, 124] width 29 height 29
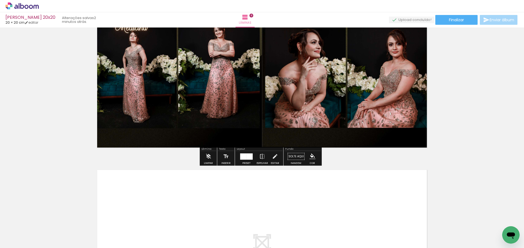
scroll to position [1450, 0]
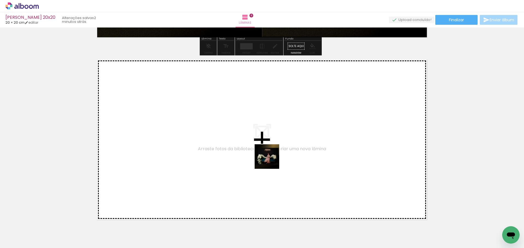
drag, startPoint x: 374, startPoint y: 217, endPoint x: 385, endPoint y: 227, distance: 15.2
click at [265, 159] on quentale-workspace at bounding box center [262, 124] width 524 height 248
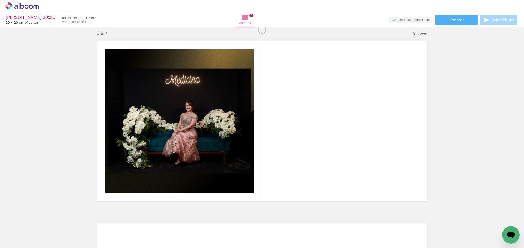
scroll to position [1469, 0]
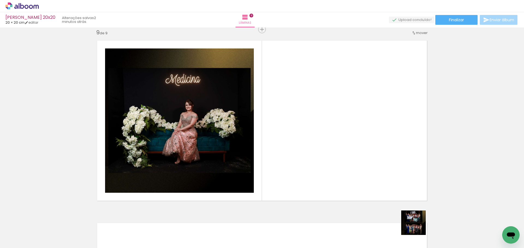
drag, startPoint x: 423, startPoint y: 234, endPoint x: 283, endPoint y: 143, distance: 167.4
click at [291, 132] on quentale-workspace at bounding box center [262, 124] width 524 height 248
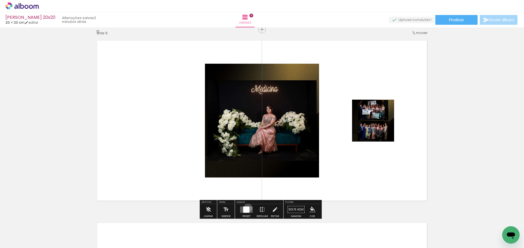
drag, startPoint x: 247, startPoint y: 208, endPoint x: 497, endPoint y: 98, distance: 273.9
click at [265, 203] on div "Layout Preset Espelhar Editar" at bounding box center [259, 209] width 48 height 19
click at [246, 210] on div at bounding box center [246, 210] width 6 height 6
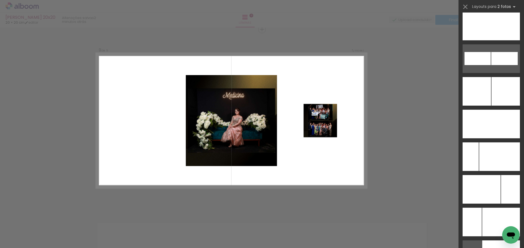
scroll to position [2461, 0]
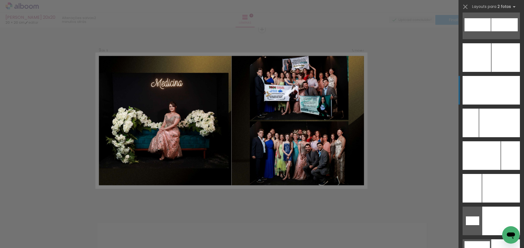
click at [502, 91] on div at bounding box center [505, 90] width 29 height 29
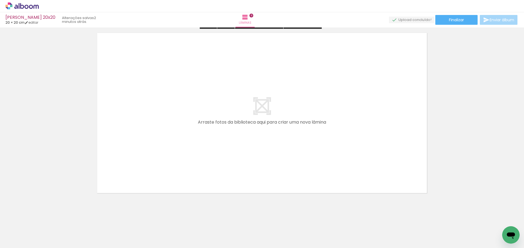
scroll to position [1660, 0]
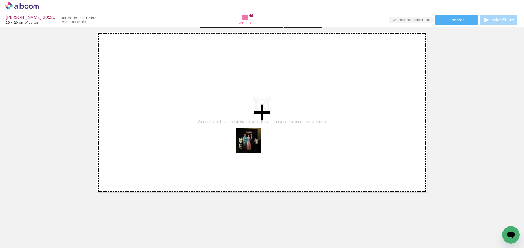
drag, startPoint x: 418, startPoint y: 199, endPoint x: 235, endPoint y: 140, distance: 192.0
click at [235, 140] on quentale-workspace at bounding box center [262, 124] width 524 height 248
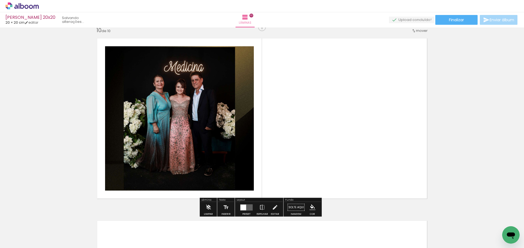
scroll to position [1652, 0]
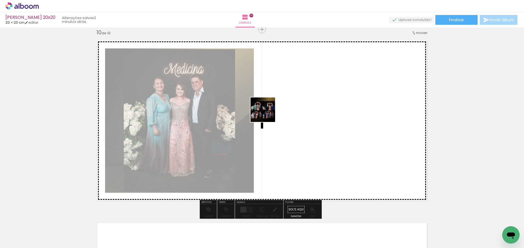
drag, startPoint x: 486, startPoint y: 226, endPoint x: 282, endPoint y: 128, distance: 226.4
click at [279, 125] on quentale-workspace at bounding box center [262, 124] width 524 height 248
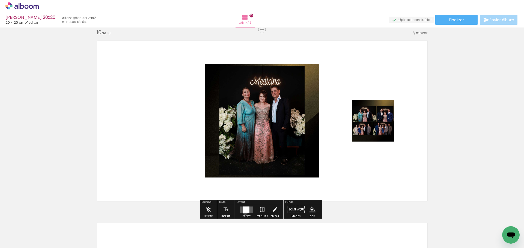
drag, startPoint x: 244, startPoint y: 212, endPoint x: 266, endPoint y: 198, distance: 26.7
click at [244, 212] on div at bounding box center [246, 210] width 6 height 6
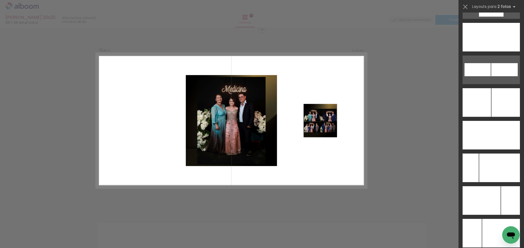
scroll to position [2439, 0]
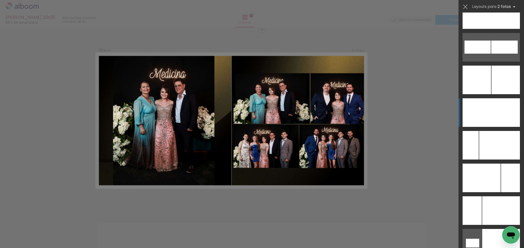
click at [508, 111] on div at bounding box center [505, 112] width 29 height 29
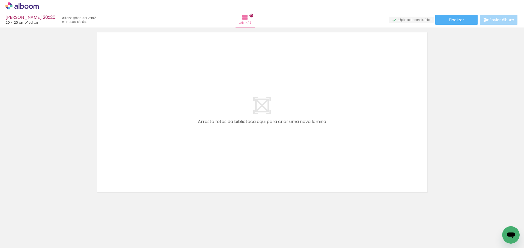
scroll to position [0, 317]
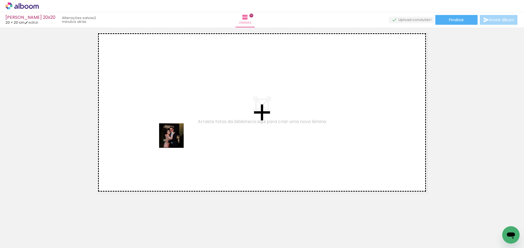
drag, startPoint x: 357, startPoint y: 237, endPoint x: 300, endPoint y: 242, distance: 57.2
click at [175, 140] on quentale-workspace at bounding box center [262, 124] width 524 height 248
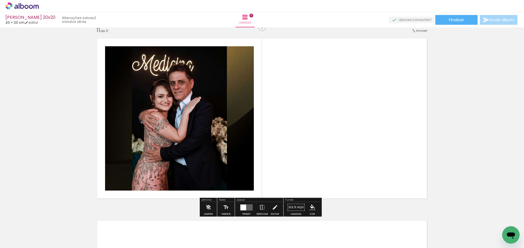
scroll to position [1835, 0]
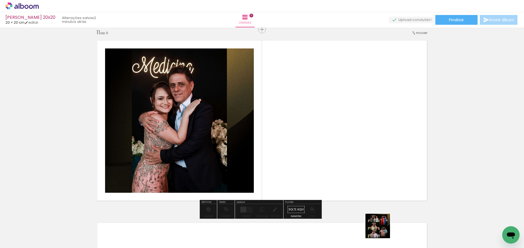
drag, startPoint x: 382, startPoint y: 232, endPoint x: 314, endPoint y: 174, distance: 88.8
click at [306, 157] on quentale-workspace at bounding box center [262, 124] width 524 height 248
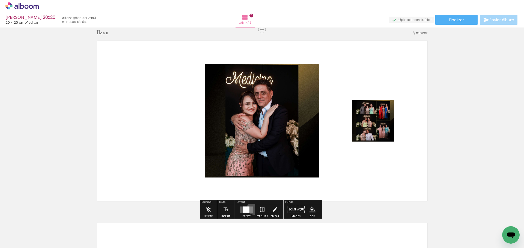
drag, startPoint x: 253, startPoint y: 208, endPoint x: 249, endPoint y: 208, distance: 4.1
click at [249, 208] on paper-button "Preset" at bounding box center [246, 212] width 17 height 14
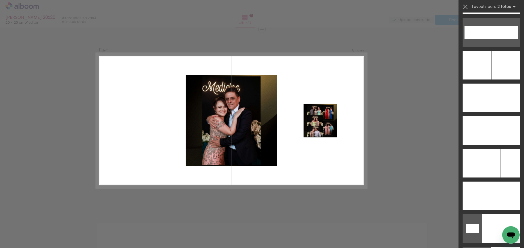
scroll to position [2465, 0]
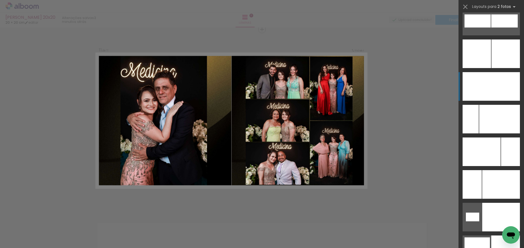
click at [501, 90] on div at bounding box center [505, 86] width 29 height 29
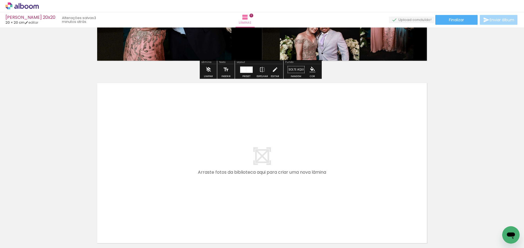
scroll to position [1998, 0]
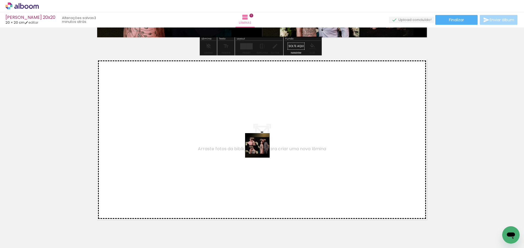
drag, startPoint x: 412, startPoint y: 237, endPoint x: 261, endPoint y: 150, distance: 173.8
click at [261, 150] on quentale-workspace at bounding box center [262, 124] width 524 height 248
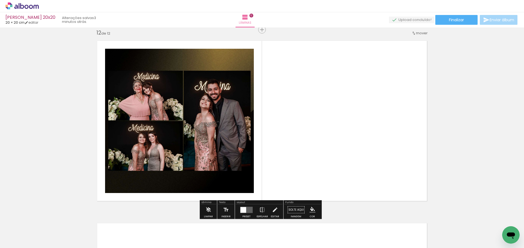
scroll to position [2017, 0]
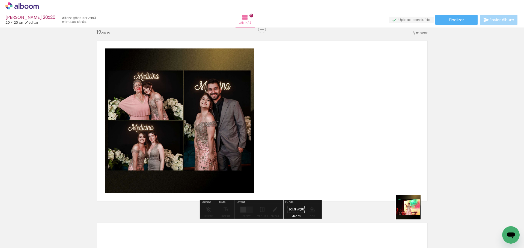
drag, startPoint x: 433, startPoint y: 229, endPoint x: 355, endPoint y: 172, distance: 96.4
click at [358, 170] on quentale-workspace at bounding box center [262, 124] width 524 height 248
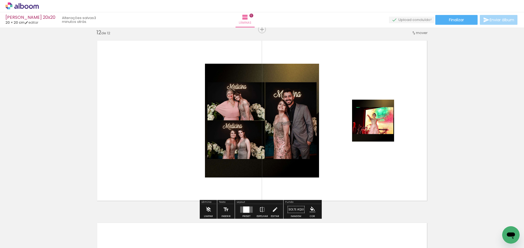
click at [243, 211] on div at bounding box center [246, 210] width 6 height 6
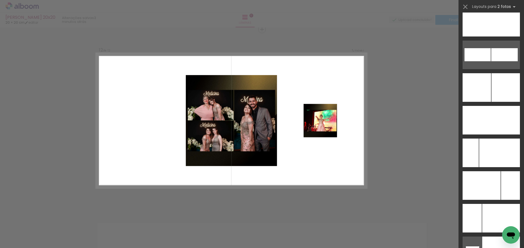
scroll to position [2442, 0]
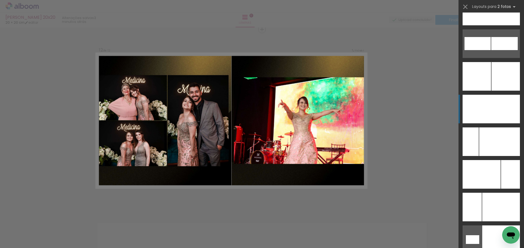
click at [507, 108] on div at bounding box center [505, 109] width 29 height 29
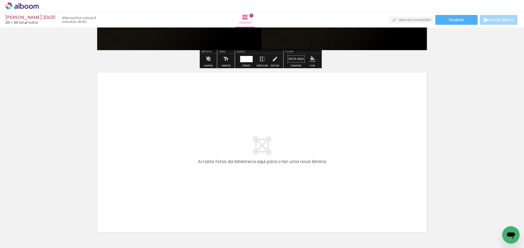
scroll to position [2181, 0]
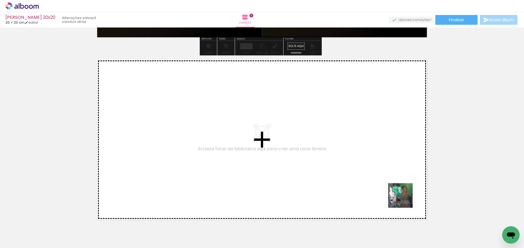
drag, startPoint x: 472, startPoint y: 230, endPoint x: 269, endPoint y: 149, distance: 218.5
click at [269, 149] on quentale-workspace at bounding box center [262, 124] width 524 height 248
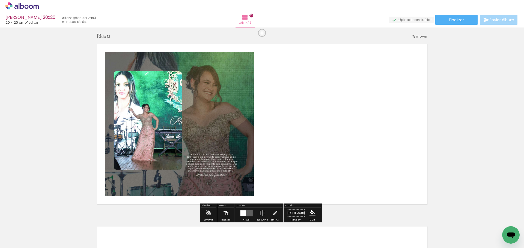
scroll to position [2200, 0]
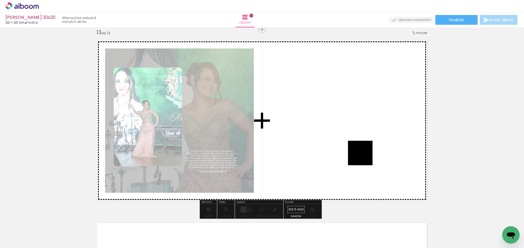
drag, startPoint x: 496, startPoint y: 229, endPoint x: 280, endPoint y: 188, distance: 219.4
click at [363, 155] on quentale-workspace at bounding box center [262, 124] width 524 height 248
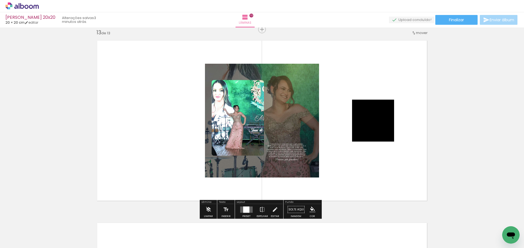
drag, startPoint x: 249, startPoint y: 209, endPoint x: 256, endPoint y: 202, distance: 9.7
click at [248, 208] on quentale-layouter at bounding box center [246, 210] width 13 height 6
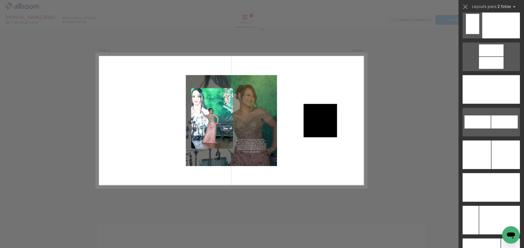
scroll to position [2420, 0]
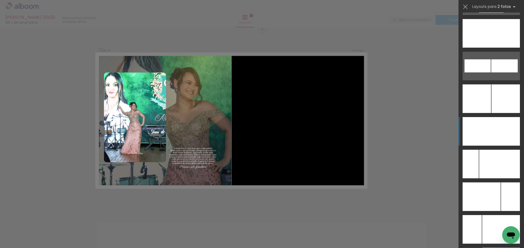
click at [499, 137] on div at bounding box center [505, 131] width 29 height 29
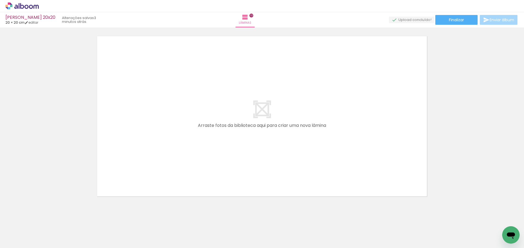
scroll to position [2393, 0]
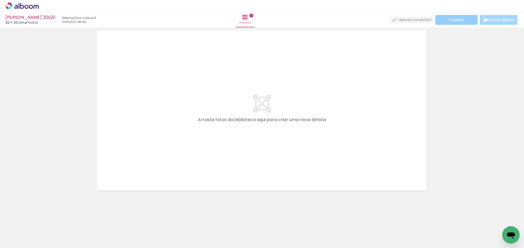
click at [458, 20] on span "Finalizar" at bounding box center [456, 20] width 15 height 4
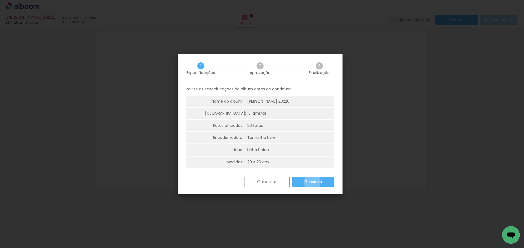
click at [0, 0] on slot "Próximo" at bounding box center [0, 0] width 0 height 0
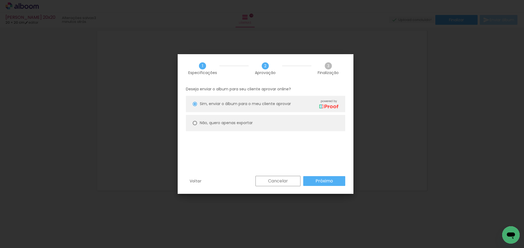
click at [324, 177] on paper-button "Próximo" at bounding box center [324, 181] width 42 height 10
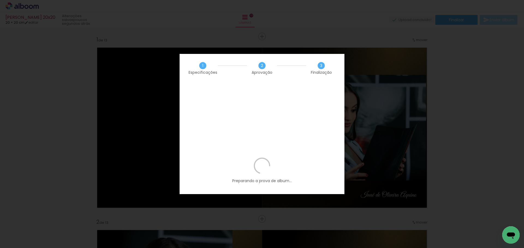
scroll to position [0, 317]
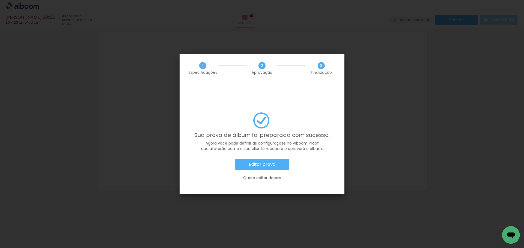
click at [278, 159] on paper-button "Editar prova" at bounding box center [262, 164] width 54 height 11
